Goal: Task Accomplishment & Management: Use online tool/utility

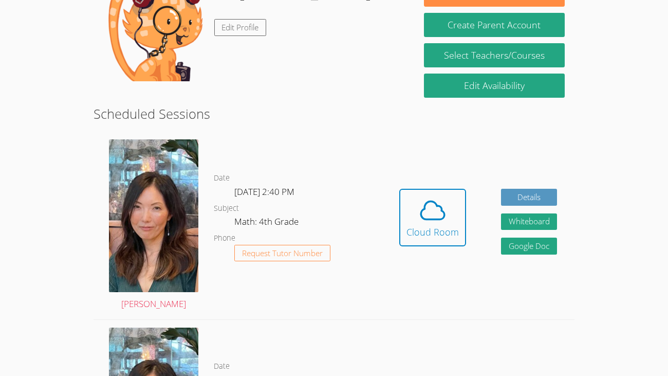
scroll to position [192, 0]
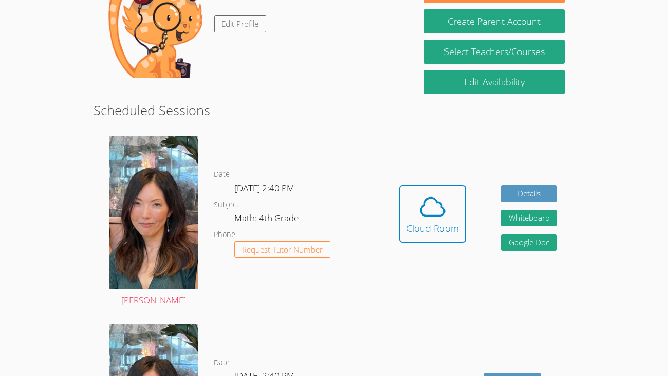
click at [395, 219] on div "Hidden Cloud Room Details Whiteboard Hidden Google Doc" at bounding box center [478, 221] width 192 height 187
click at [404, 218] on button "Cloud Room" at bounding box center [432, 214] width 67 height 58
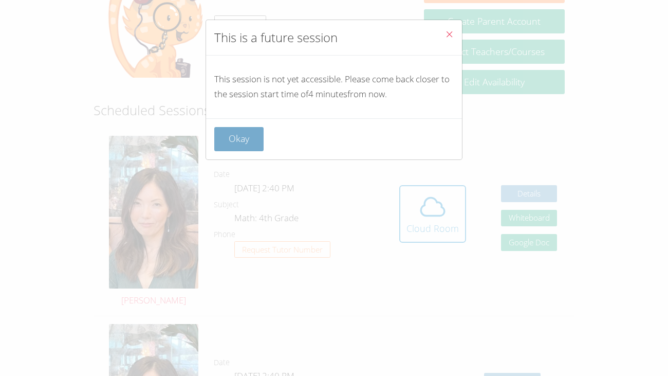
click at [247, 142] on button "Okay" at bounding box center [238, 139] width 49 height 24
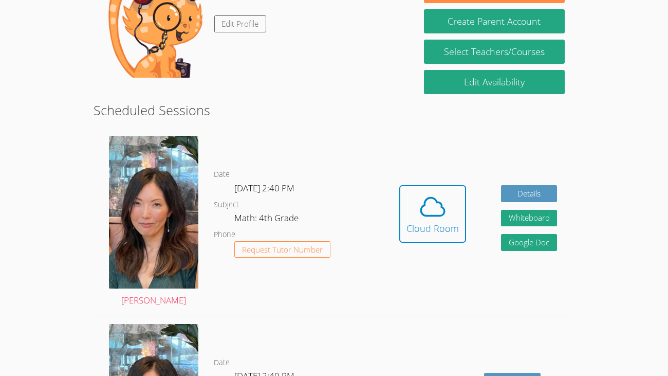
click at [217, 7] on div "Hi, MIGUEL Edit Profile" at bounding box center [292, 26] width 157 height 103
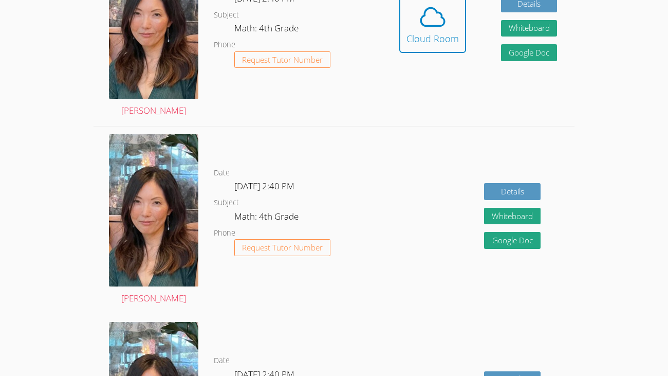
scroll to position [368, 0]
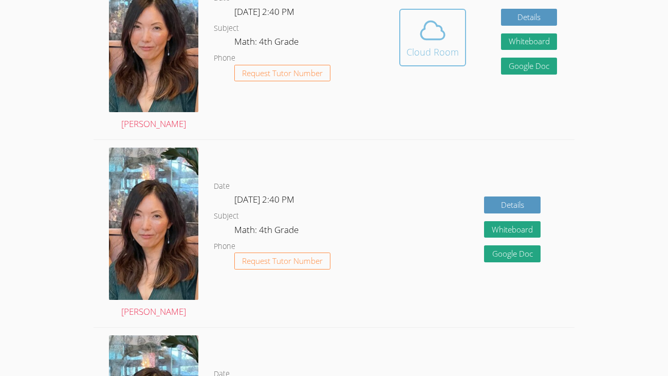
click at [428, 60] on button "Cloud Room" at bounding box center [432, 38] width 67 height 58
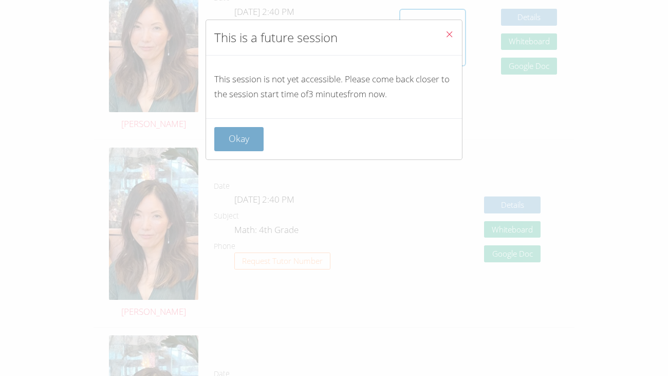
click at [235, 145] on button "Okay" at bounding box center [238, 139] width 49 height 24
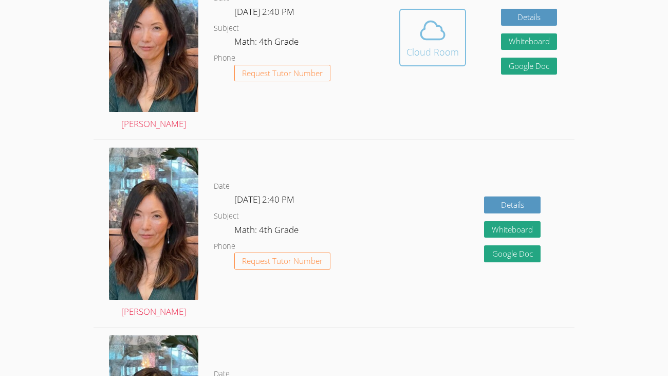
click at [435, 51] on div "Cloud Room" at bounding box center [432, 52] width 52 height 14
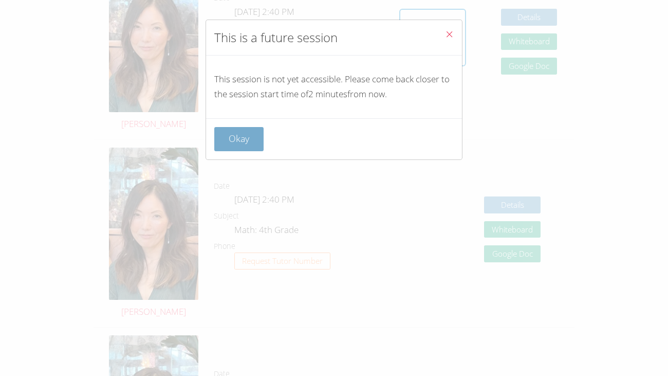
click at [256, 141] on button "Okay" at bounding box center [238, 139] width 49 height 24
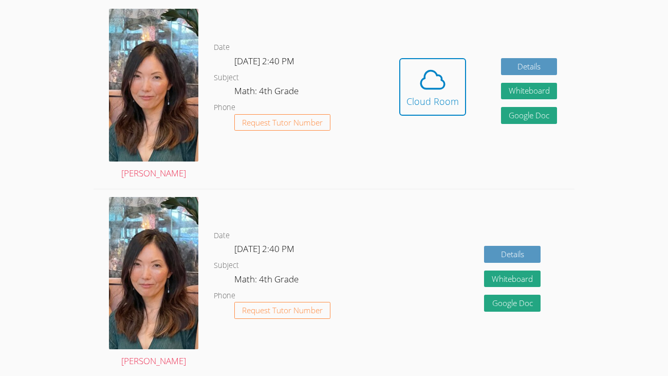
scroll to position [302, 0]
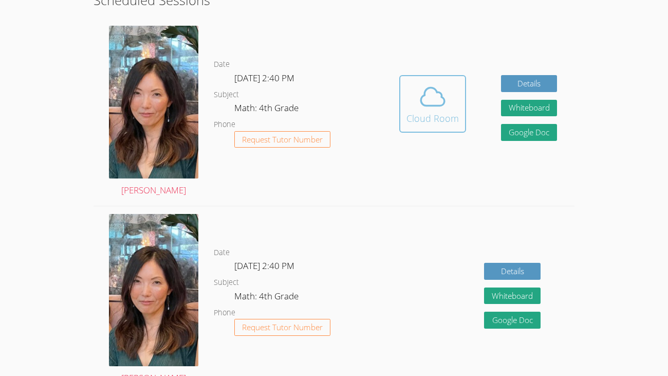
click at [425, 103] on icon at bounding box center [432, 96] width 29 height 29
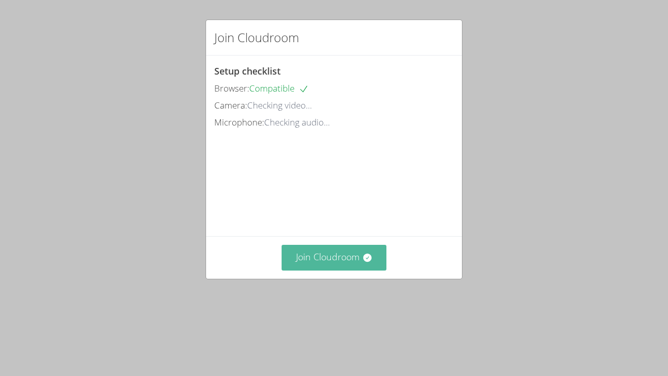
click at [337, 270] on button "Join Cloudroom" at bounding box center [334, 257] width 105 height 25
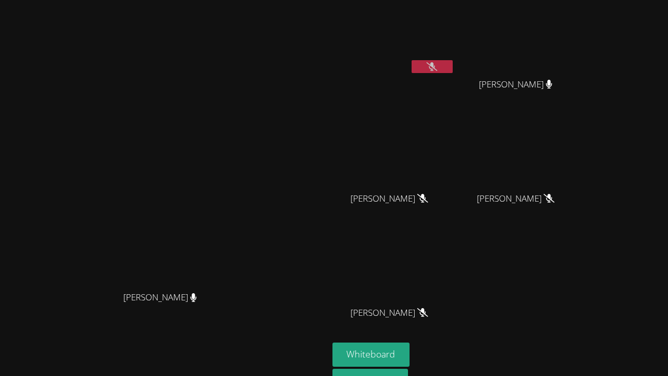
click at [437, 68] on icon at bounding box center [432, 66] width 11 height 9
click at [435, 66] on icon at bounding box center [432, 66] width 6 height 9
click at [410, 351] on button "Whiteboard" at bounding box center [371, 354] width 78 height 24
click at [437, 68] on icon at bounding box center [432, 66] width 11 height 9
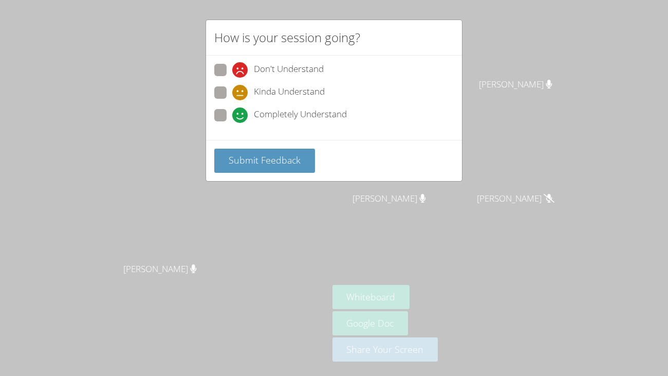
click at [266, 119] on span "Completely Understand" at bounding box center [300, 114] width 93 height 15
click at [241, 118] on input "Completely Understand" at bounding box center [236, 113] width 9 height 9
radio input "true"
click at [298, 66] on span "Don't Understand" at bounding box center [289, 69] width 70 height 15
click at [241, 66] on input "Don't Understand" at bounding box center [236, 68] width 9 height 9
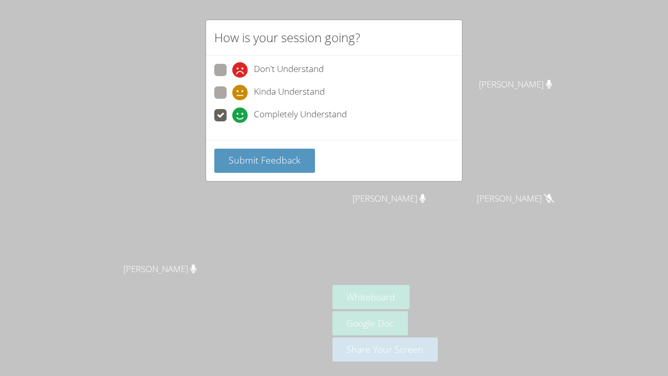
radio input "true"
click at [285, 154] on span "Submit Feedback" at bounding box center [265, 160] width 72 height 12
